Goal: Information Seeking & Learning: Find specific fact

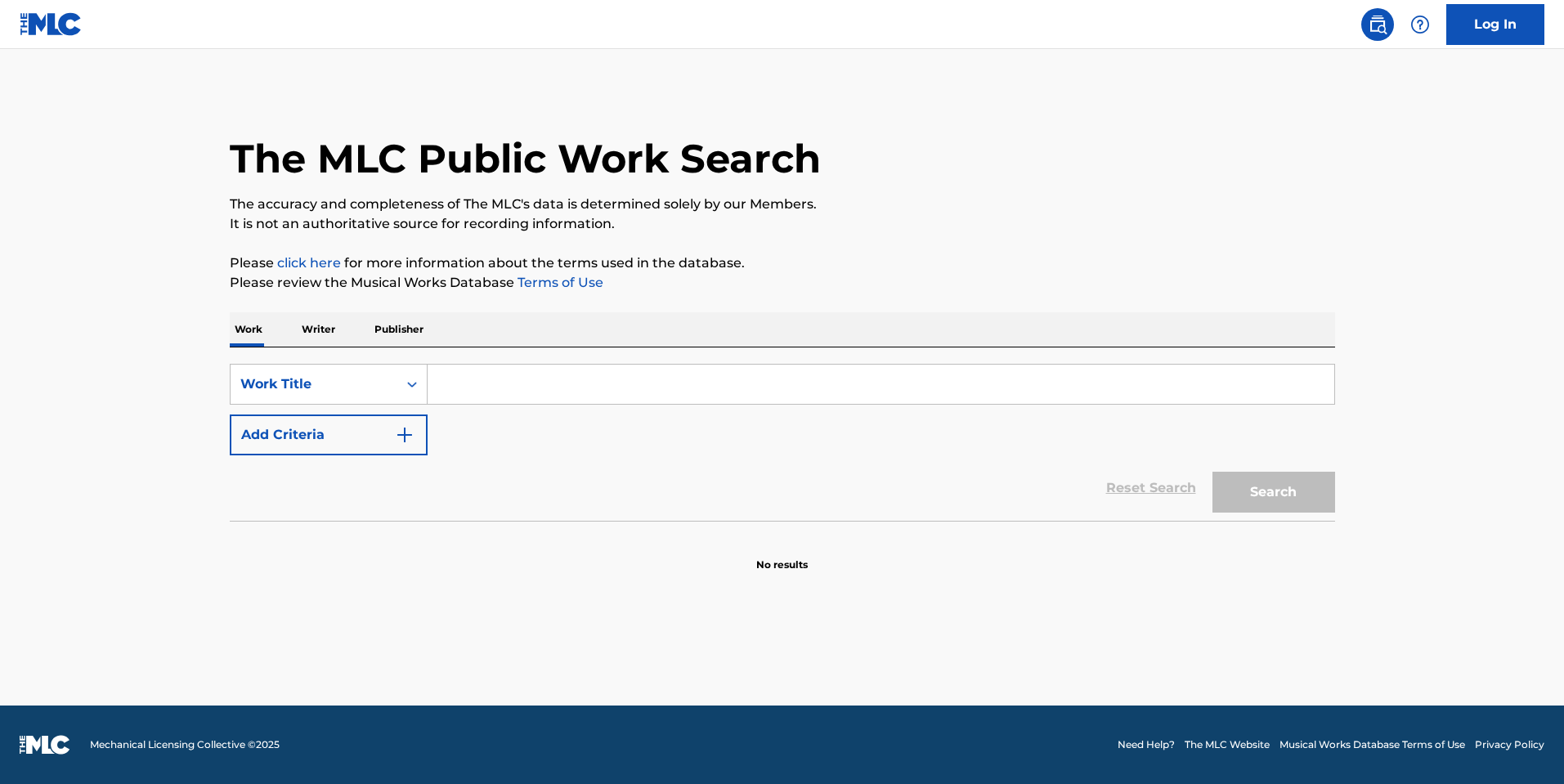
click at [520, 375] on input "Search Form" at bounding box center [881, 383] width 907 height 40
paste input "80's Baby"
type input "80's Baby"
click at [1307, 493] on button "Search" at bounding box center [1273, 492] width 122 height 40
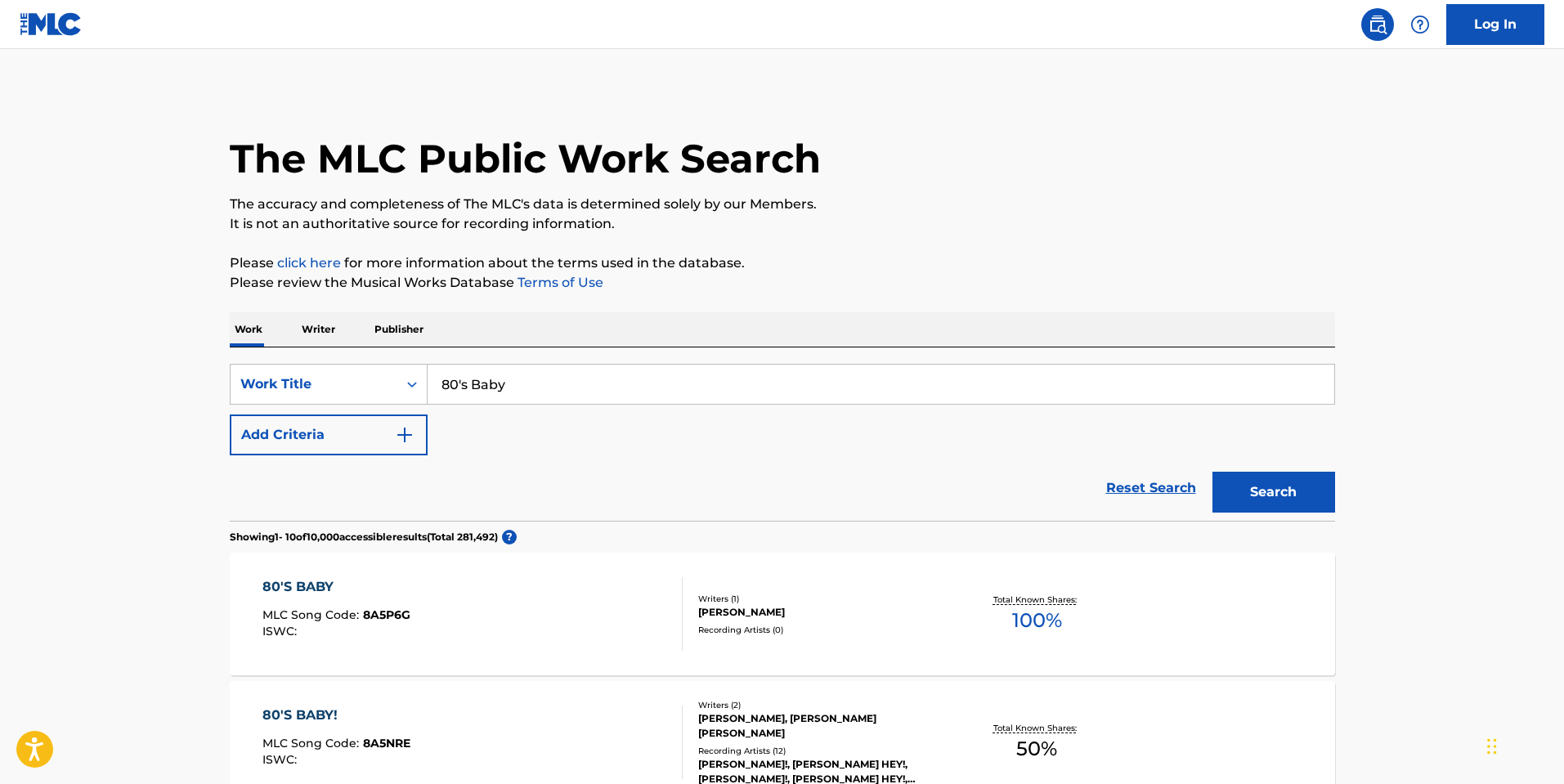
click at [287, 460] on div "Reset Search Search" at bounding box center [782, 487] width 1105 height 65
drag, startPoint x: 293, startPoint y: 459, endPoint x: 304, endPoint y: 457, distance: 11.2
click at [294, 459] on div "Reset Search Search" at bounding box center [782, 487] width 1105 height 65
click at [333, 453] on button "Add Criteria" at bounding box center [328, 435] width 198 height 40
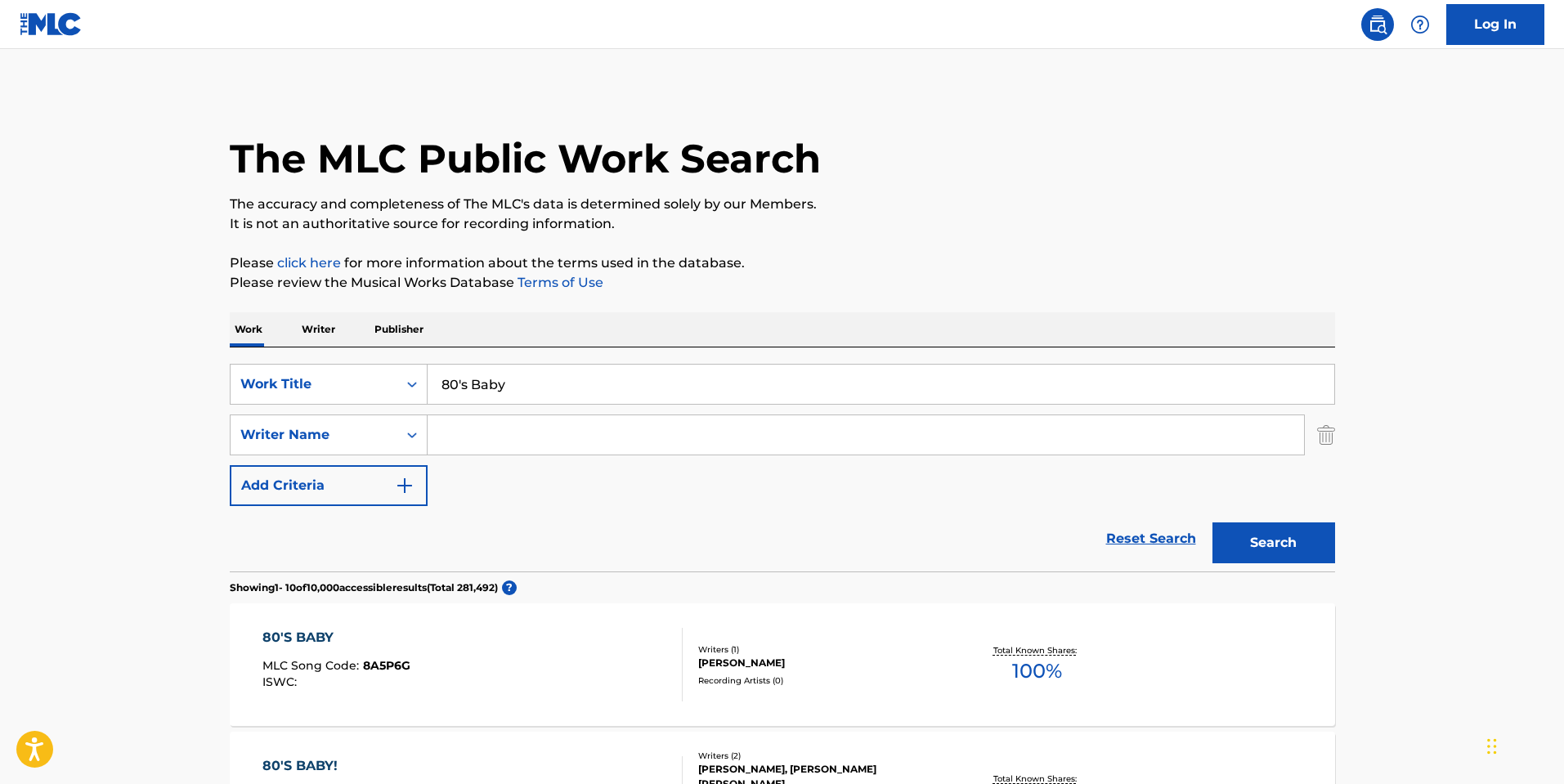
click at [541, 451] on input "Search Form" at bounding box center [865, 435] width 876 height 40
type input "BLACK"
click at [1212, 522] on button "Search" at bounding box center [1273, 542] width 122 height 40
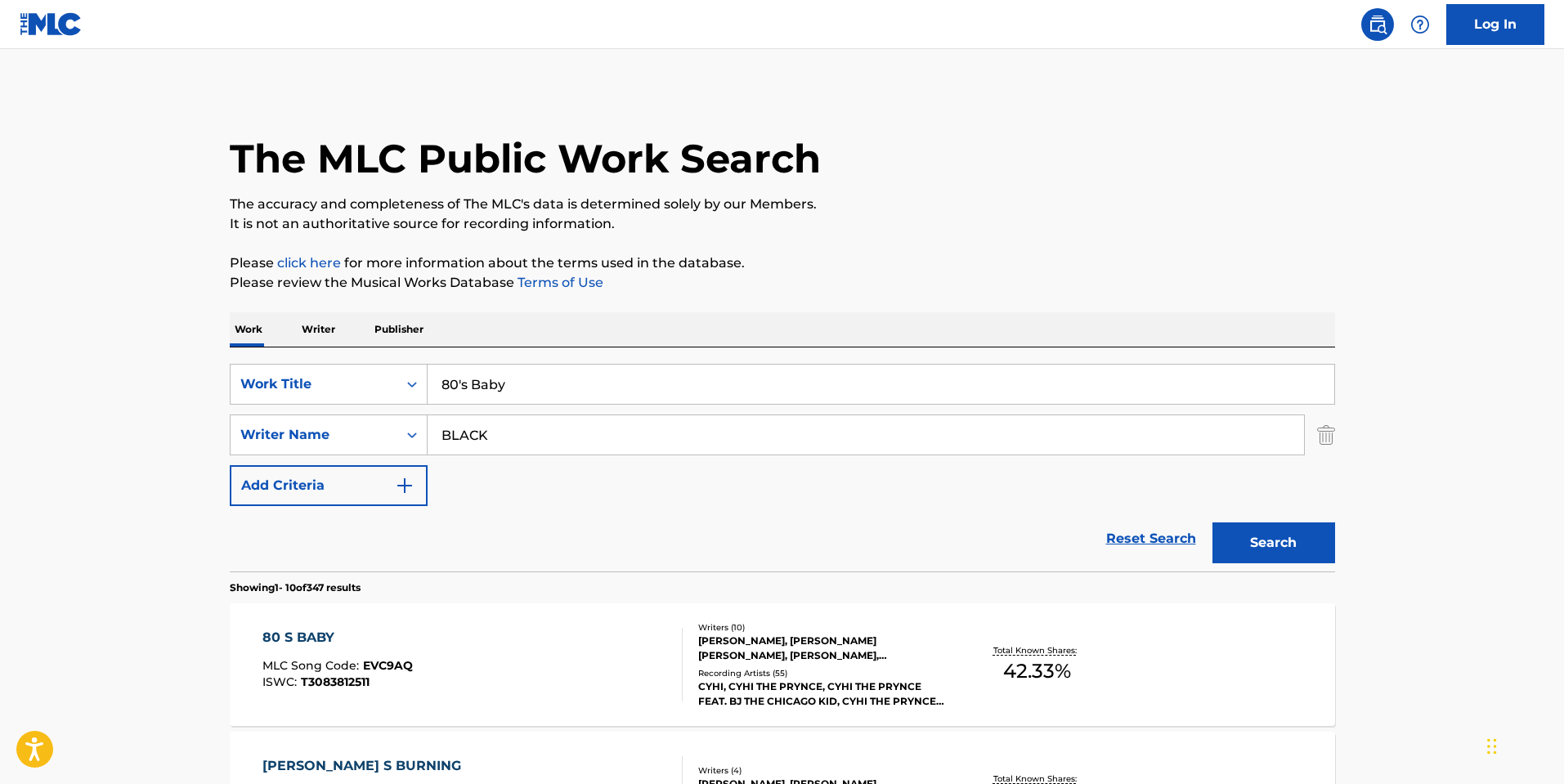
click at [1134, 693] on div "80 S BABY MLC Song Code : EVC9AQ ISWC : T3083812511 Writers ( 10 ) [PERSON_NAME…" at bounding box center [782, 664] width 1105 height 122
